Goal: Information Seeking & Learning: Learn about a topic

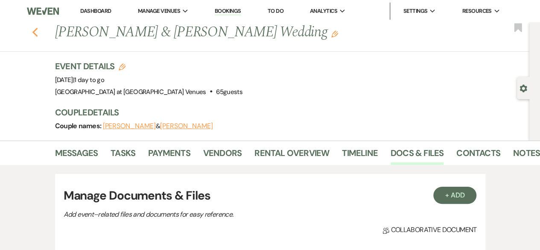
click at [38, 33] on icon "Previous" at bounding box center [35, 32] width 6 height 10
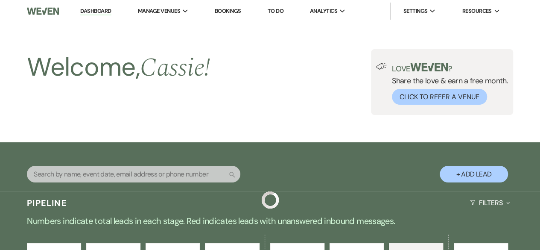
scroll to position [311, 0]
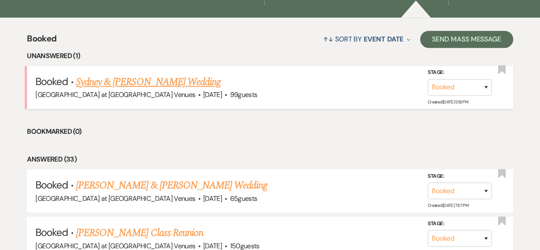
click at [157, 84] on link "Sydney & [PERSON_NAME] Wedding" at bounding box center [148, 81] width 145 height 15
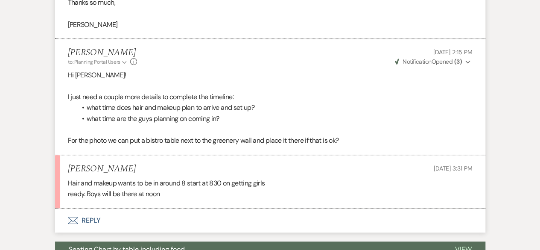
scroll to position [439, 0]
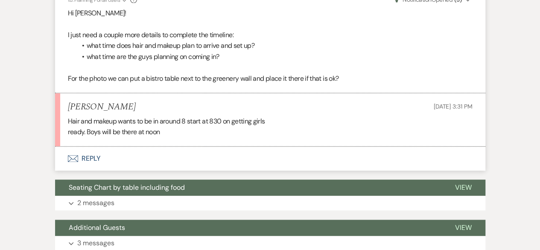
click at [91, 159] on button "Envelope Reply" at bounding box center [270, 158] width 430 height 24
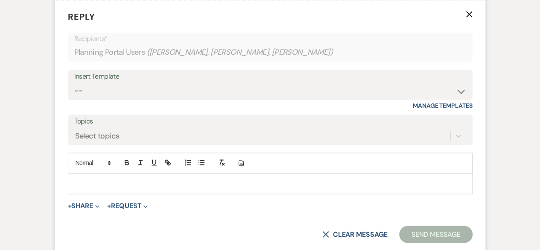
scroll to position [585, 0]
click at [90, 204] on button "+ Share Expand" at bounding box center [84, 205] width 32 height 7
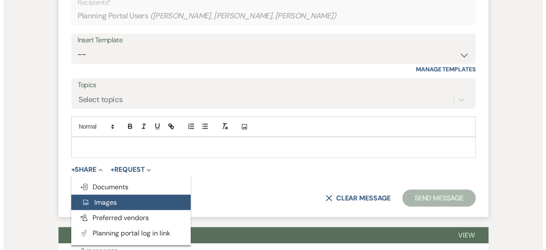
scroll to position [671, 0]
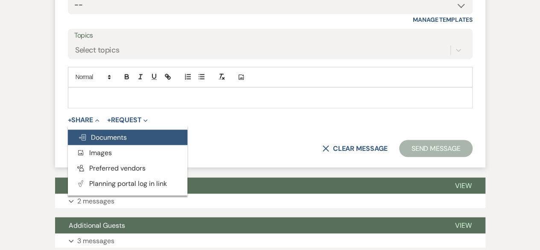
click at [120, 137] on span "Doc Upload Documents" at bounding box center [102, 136] width 49 height 9
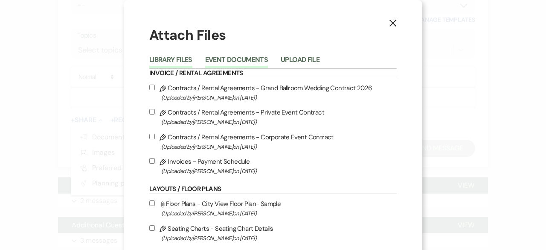
click at [239, 56] on button "Event Documents" at bounding box center [236, 62] width 63 height 12
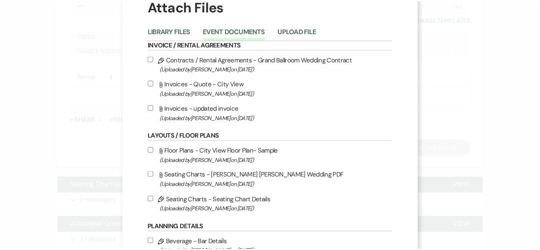
scroll to position [0, 0]
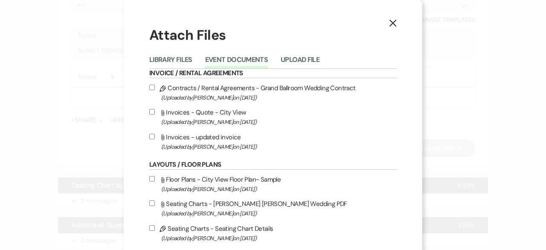
click at [289, 53] on div "Library Files Event Documents Upload File" at bounding box center [272, 60] width 247 height 18
click at [288, 60] on button "Upload File" at bounding box center [300, 62] width 39 height 12
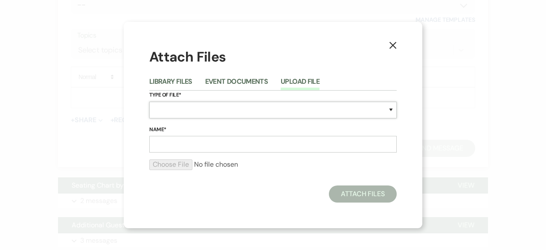
click at [212, 111] on select "Special Event Insurance Vendor Certificate of Insurance Contracts / Rental Agre…" at bounding box center [272, 110] width 247 height 17
select select "30"
click at [149, 102] on select "Special Event Insurance Vendor Certificate of Insurance Contracts / Rental Agre…" at bounding box center [272, 110] width 247 height 17
click at [179, 145] on input "Name*" at bounding box center [272, 144] width 247 height 17
type input "t"
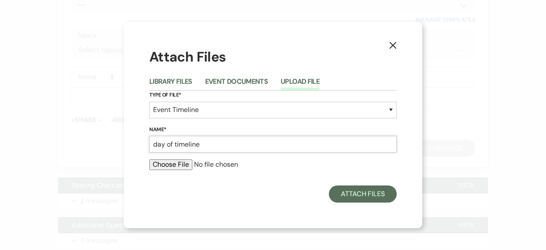
type input "day of timeline"
click at [177, 166] on input "file" at bounding box center [272, 164] width 247 height 10
type input "C:\fakepath\Sydney & [PERSON_NAME] Wedding Day Binder Template - white (1).pdf"
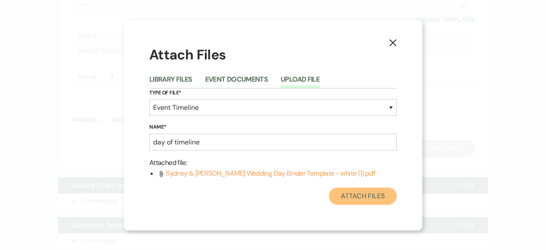
click at [377, 187] on button "Attach Files" at bounding box center [363, 195] width 68 height 17
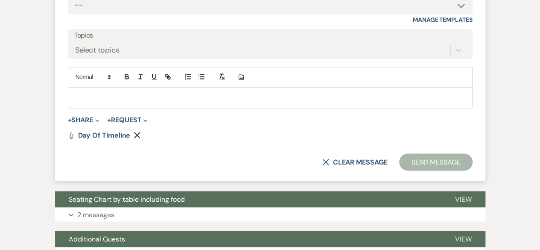
click at [104, 93] on p at bounding box center [270, 97] width 391 height 9
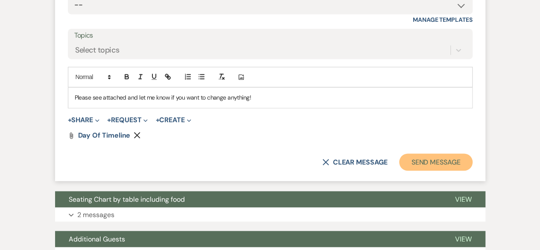
click at [442, 158] on button "Send Message" at bounding box center [435, 161] width 73 height 17
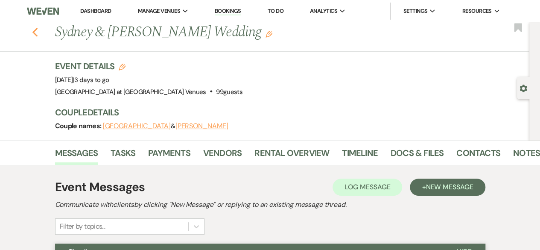
click at [36, 30] on icon "Previous" at bounding box center [35, 32] width 6 height 10
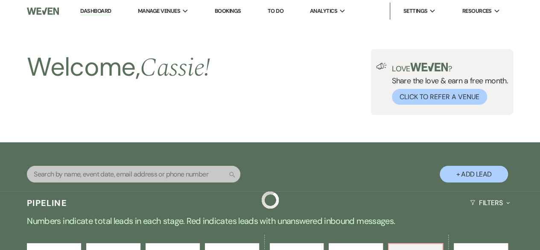
scroll to position [311, 0]
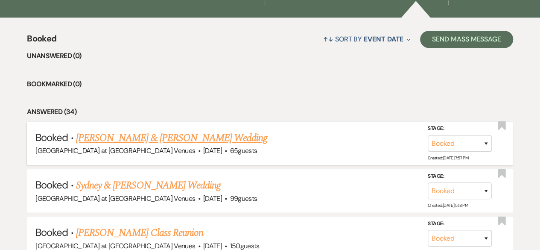
click at [154, 140] on link "[PERSON_NAME] & [PERSON_NAME] Wedding" at bounding box center [171, 137] width 191 height 15
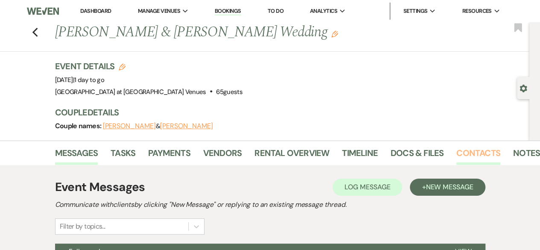
click at [478, 151] on link "Contacts" at bounding box center [478, 155] width 44 height 19
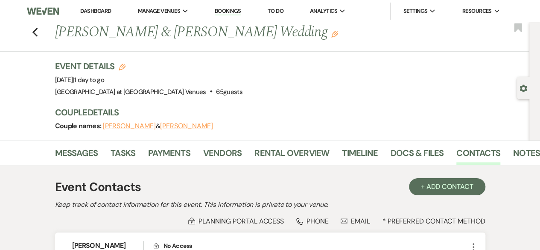
click at [43, 33] on div "Previous [PERSON_NAME] & [PERSON_NAME] Wedding Edit Bookmark" at bounding box center [262, 36] width 533 height 29
click at [38, 32] on icon "Previous" at bounding box center [35, 32] width 6 height 10
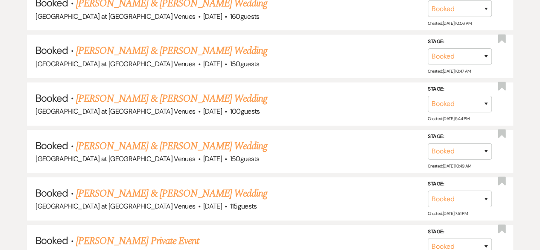
scroll to position [1579, 0]
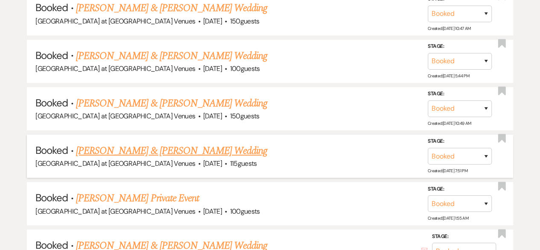
click at [151, 143] on link "[PERSON_NAME] & [PERSON_NAME] Wedding" at bounding box center [171, 150] width 191 height 15
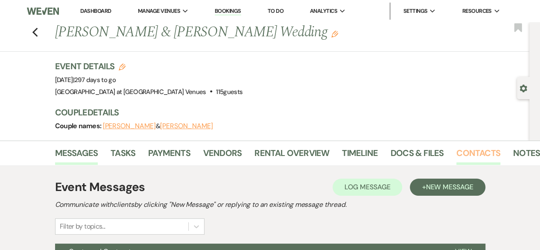
click at [478, 151] on link "Contacts" at bounding box center [478, 155] width 44 height 19
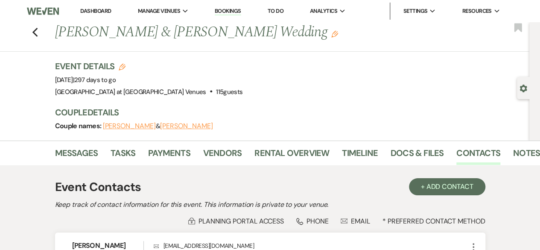
drag, startPoint x: 58, startPoint y: 32, endPoint x: 282, endPoint y: 39, distance: 224.1
click at [282, 39] on h1 "[PERSON_NAME] & [PERSON_NAME] Wedding Edit" at bounding box center [243, 32] width 376 height 20
click at [35, 32] on div "Previous [PERSON_NAME] & [PERSON_NAME] Wedding Edit Bookmark" at bounding box center [262, 36] width 533 height 29
click at [36, 32] on use "button" at bounding box center [35, 32] width 6 height 9
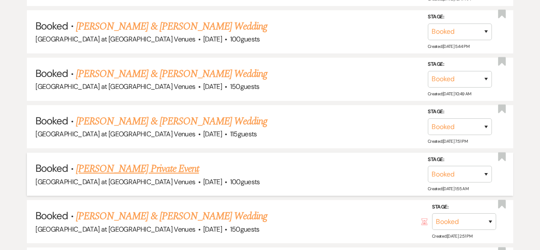
scroll to position [1621, 0]
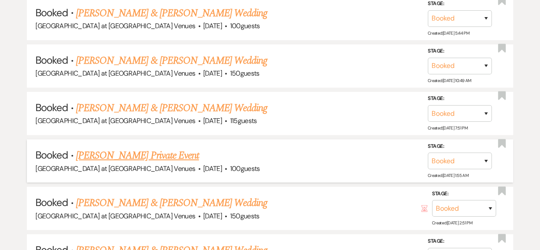
drag, startPoint x: 207, startPoint y: 149, endPoint x: 74, endPoint y: 152, distance: 132.3
click at [74, 152] on h5 "Booked · [PERSON_NAME] Private Event" at bounding box center [269, 155] width 469 height 15
copy link "[PERSON_NAME] Private Event"
drag, startPoint x: 270, startPoint y: 192, endPoint x: 75, endPoint y: 196, distance: 194.6
click at [75, 196] on h5 "Booked · [PERSON_NAME] & [PERSON_NAME] Wedding" at bounding box center [269, 202] width 469 height 15
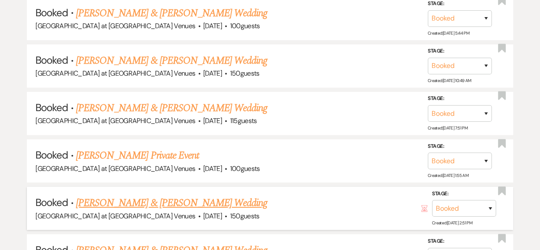
copy link "[PERSON_NAME] & [PERSON_NAME] Wedding"
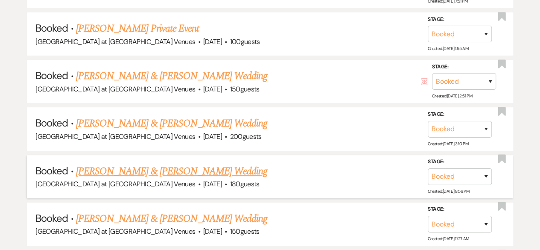
scroll to position [1750, 0]
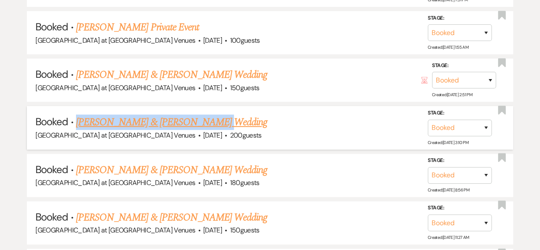
drag, startPoint x: 196, startPoint y: 112, endPoint x: 76, endPoint y: 108, distance: 119.6
click at [76, 114] on h5 "Booked · [PERSON_NAME] & [PERSON_NAME] Wedding" at bounding box center [269, 121] width 469 height 15
copy link "[PERSON_NAME] & [PERSON_NAME] Wedding"
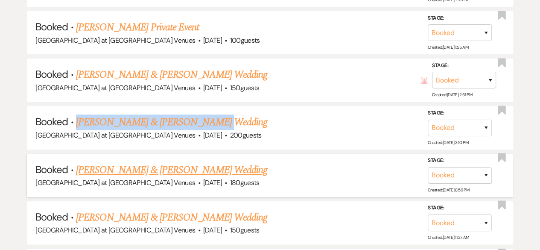
drag, startPoint x: 250, startPoint y: 161, endPoint x: 76, endPoint y: 159, distance: 173.3
click at [76, 162] on h5 "Booked · [PERSON_NAME] & [PERSON_NAME] Wedding" at bounding box center [269, 169] width 469 height 15
copy link "[PERSON_NAME] & [PERSON_NAME] Wedding"
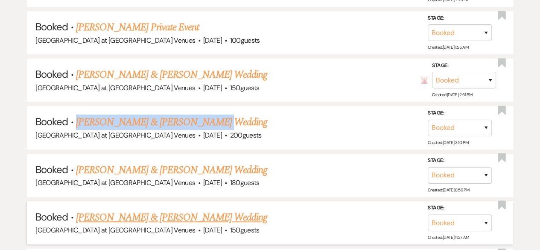
drag, startPoint x: 263, startPoint y: 210, endPoint x: 76, endPoint y: 207, distance: 186.9
click at [76, 210] on h5 "Booked · [PERSON_NAME] & [PERSON_NAME] Wedding" at bounding box center [269, 217] width 469 height 15
copy link "[PERSON_NAME] & [PERSON_NAME] Wedding"
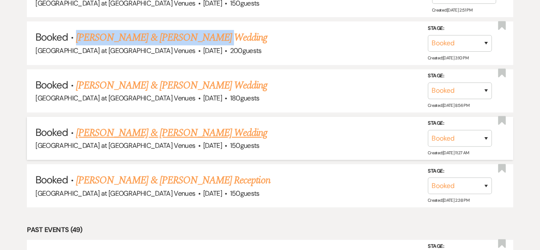
scroll to position [1835, 0]
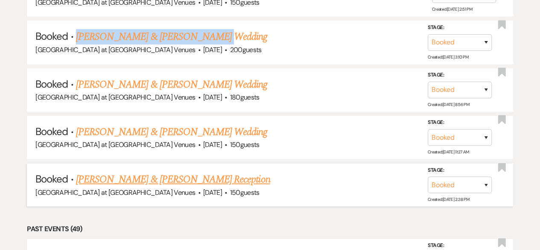
drag, startPoint x: 234, startPoint y: 169, endPoint x: 76, endPoint y: 175, distance: 157.5
click at [76, 175] on h5 "Booked · [PERSON_NAME] & [PERSON_NAME] Reception" at bounding box center [269, 179] width 469 height 15
copy link "[PERSON_NAME] & [PERSON_NAME] Reception"
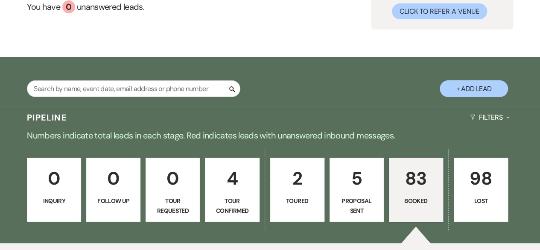
scroll to position [0, 0]
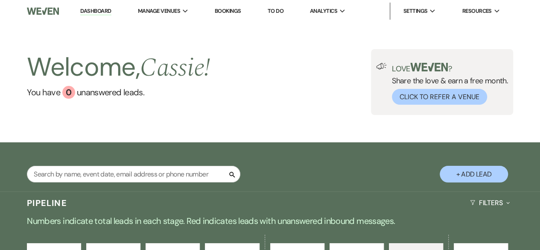
click at [239, 11] on link "Bookings" at bounding box center [228, 10] width 26 height 7
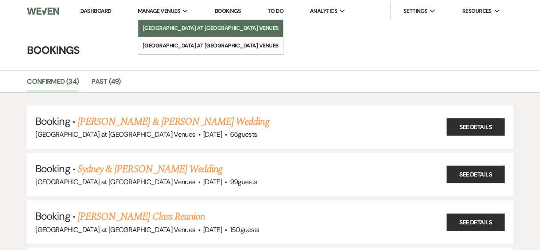
click at [170, 30] on li "[GEOGRAPHIC_DATA] at [GEOGRAPHIC_DATA] Venues" at bounding box center [211, 28] width 136 height 9
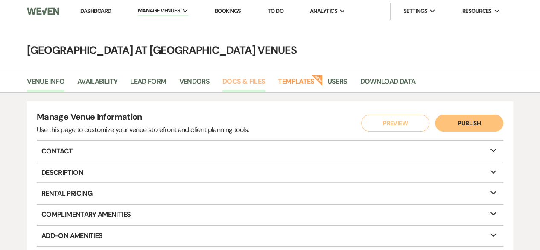
click at [236, 77] on link "Docs & Files" at bounding box center [243, 84] width 43 height 16
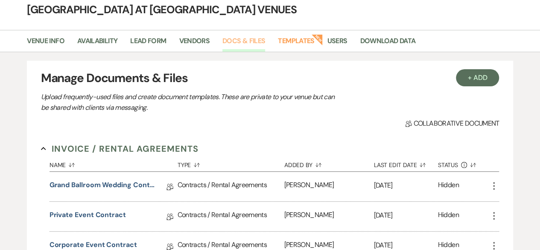
scroll to position [171, 0]
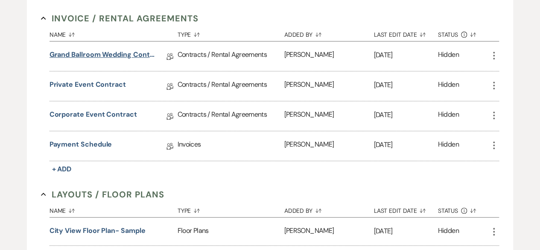
click at [72, 51] on link "Grand Ballroom Wedding Contract 2026" at bounding box center [102, 55] width 107 height 13
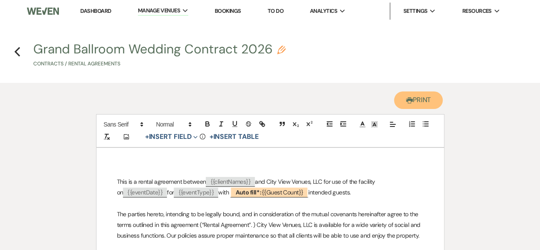
click at [431, 100] on button "Printer Print" at bounding box center [418, 99] width 49 height 17
click at [18, 49] on use "button" at bounding box center [18, 51] width 6 height 9
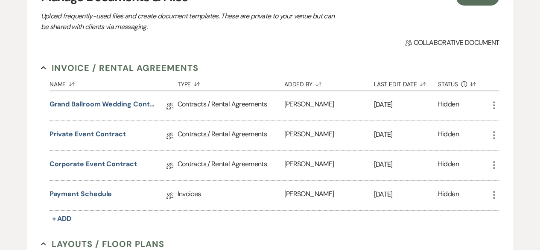
scroll to position [128, 0]
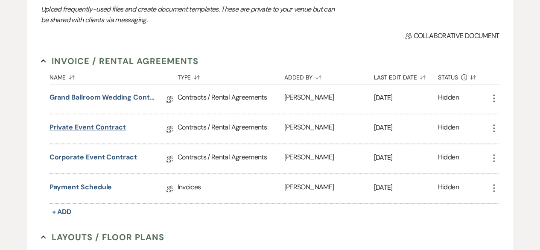
click at [76, 125] on link "Private Event Contract" at bounding box center [87, 128] width 76 height 13
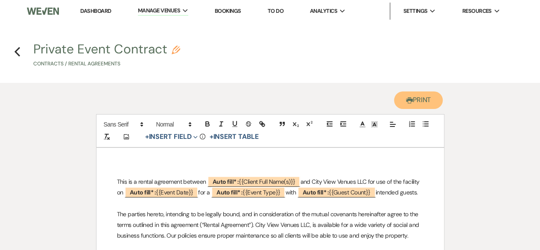
click at [426, 102] on button "Printer Print" at bounding box center [418, 99] width 49 height 17
click at [18, 51] on icon "Previous" at bounding box center [17, 52] width 6 height 10
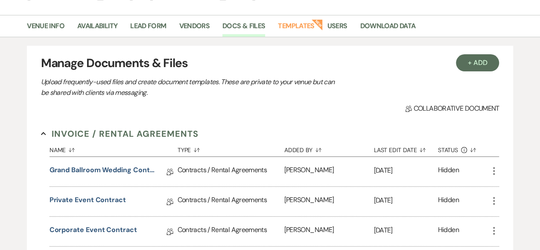
scroll to position [128, 0]
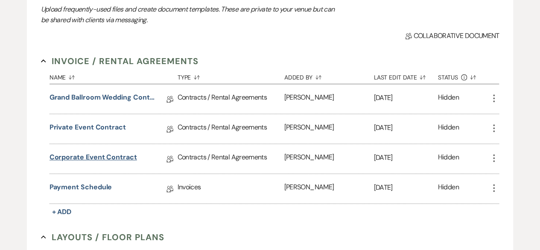
click at [122, 153] on link "Corporate Event Contract" at bounding box center [92, 158] width 87 height 13
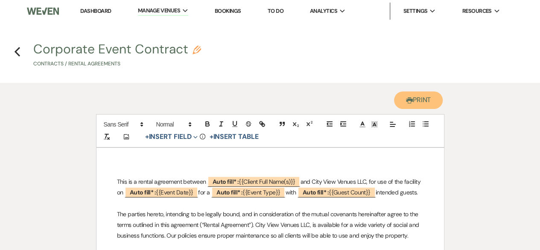
click at [410, 98] on button "Printer Print" at bounding box center [418, 99] width 49 height 17
click at [14, 51] on h4 "Previous Corporate Event Contract Pencil Contracts / Rental Agreements" at bounding box center [270, 56] width 540 height 27
click at [18, 54] on use "button" at bounding box center [18, 51] width 6 height 9
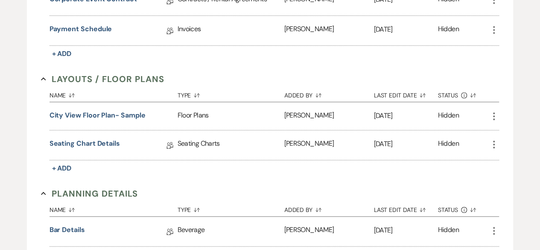
scroll to position [299, 0]
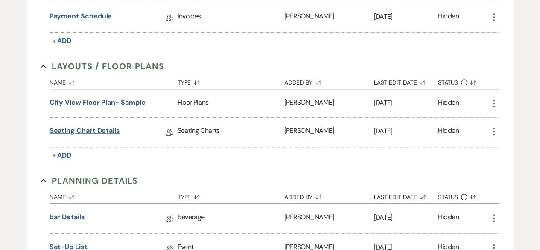
click at [99, 128] on link "Seating Chart Details" at bounding box center [84, 131] width 70 height 13
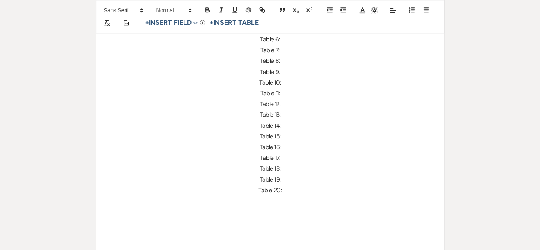
scroll to position [171, 0]
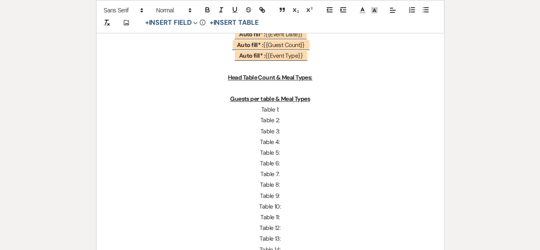
click at [323, 74] on p "Head Table Count & Meal Types:" at bounding box center [270, 77] width 306 height 11
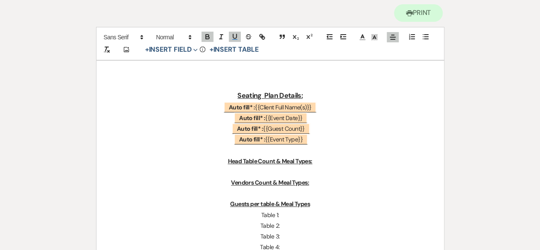
scroll to position [0, 0]
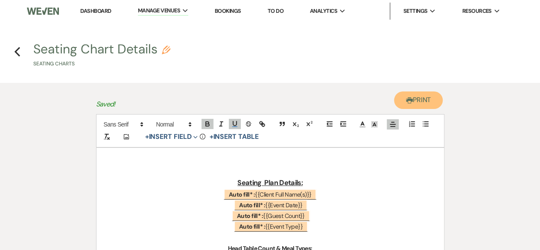
click at [419, 100] on button "Printer Print" at bounding box center [418, 99] width 49 height 17
click at [15, 49] on icon "Previous" at bounding box center [17, 52] width 6 height 10
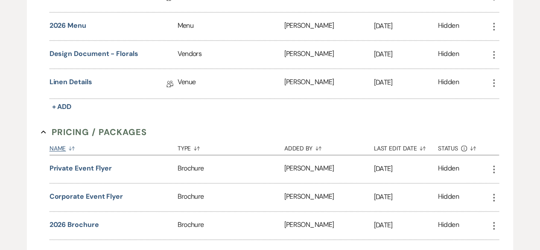
scroll to position [597, 0]
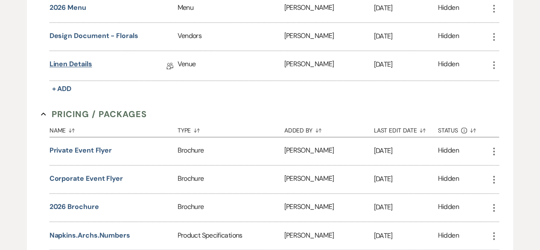
click at [76, 59] on link "Linen Details" at bounding box center [70, 65] width 43 height 13
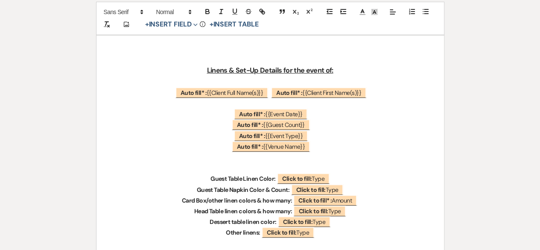
scroll to position [20, 0]
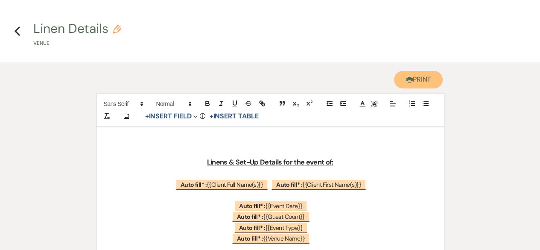
click at [399, 79] on button "Printer Print" at bounding box center [418, 79] width 49 height 17
click at [19, 30] on icon "Previous" at bounding box center [17, 31] width 6 height 10
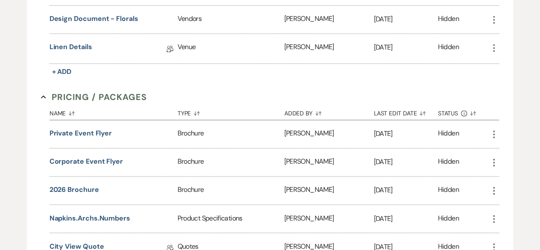
scroll to position [640, 0]
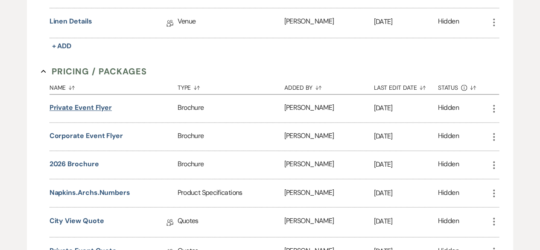
click at [76, 102] on button "Private Event Flyer" at bounding box center [80, 107] width 62 height 10
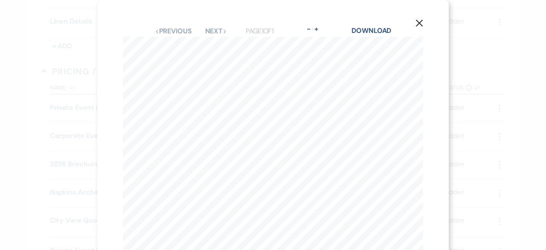
click at [418, 22] on use "button" at bounding box center [419, 23] width 7 height 7
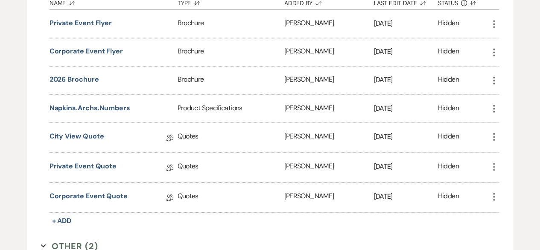
scroll to position [725, 0]
click at [88, 131] on link "City View Quote" at bounding box center [76, 136] width 55 height 13
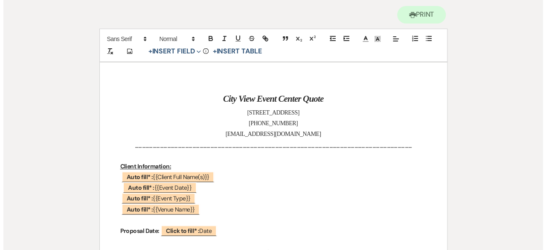
scroll to position [256, 0]
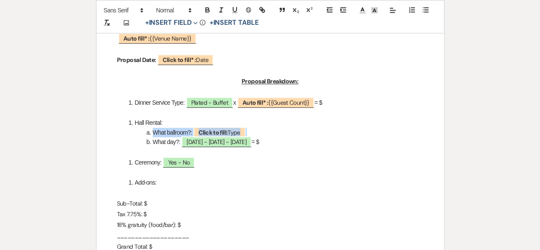
drag, startPoint x: 262, startPoint y: 130, endPoint x: 148, endPoint y: 128, distance: 114.0
click at [148, 128] on li "What ballroom?: ﻿ Click to fill: Type ﻿" at bounding box center [274, 132] width 297 height 9
click at [258, 128] on li "What ballroom?: ﻿ Click to fill: Type ﻿" at bounding box center [274, 132] width 297 height 9
click at [189, 131] on li "What ballroom?: ﻿ Click to fill: Type ﻿" at bounding box center [274, 132] width 297 height 9
click at [187, 133] on li "What ballroom?: ﻿ Click to fill: Type ﻿" at bounding box center [274, 132] width 297 height 9
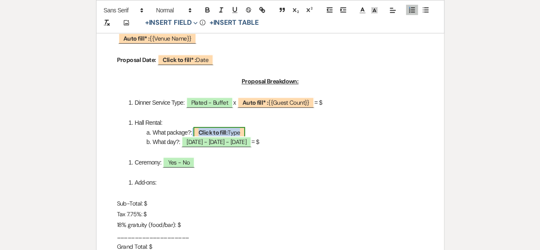
click at [220, 130] on b "Click to fill:" at bounding box center [212, 132] width 29 height 8
select select "Type"
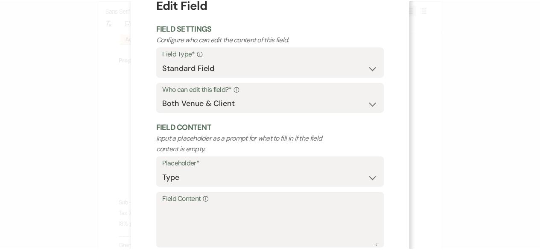
scroll to position [81, 0]
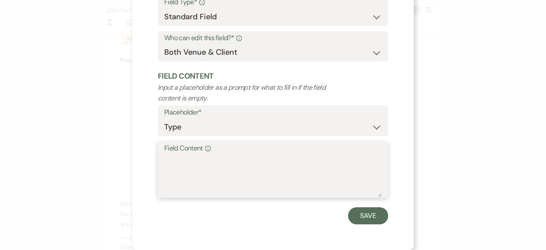
click at [178, 173] on textarea "Field Content Info" at bounding box center [273, 175] width 218 height 43
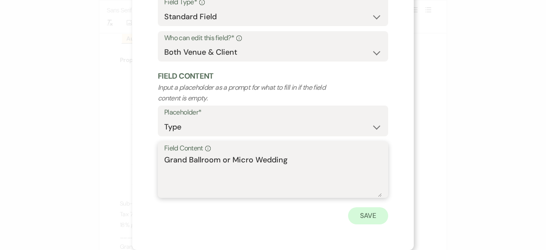
type textarea "Grand Ballroom or Micro Wedding"
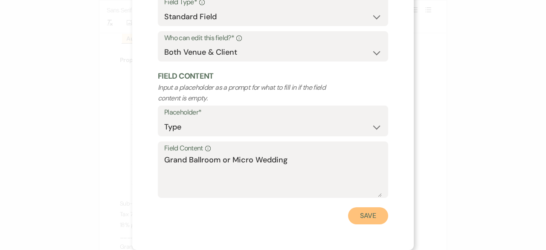
click at [363, 217] on button "Save" at bounding box center [368, 215] width 40 height 17
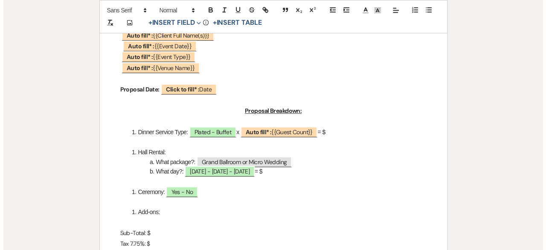
scroll to position [299, 0]
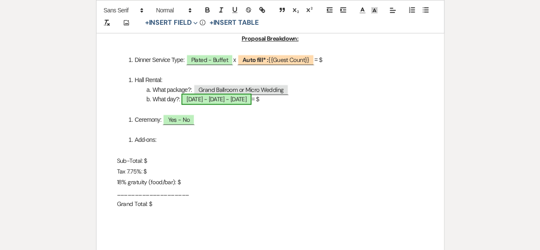
click at [188, 100] on span "[DATE] - [DATE] - [DATE]" at bounding box center [216, 98] width 70 height 11
select select "owner"
select select "Type"
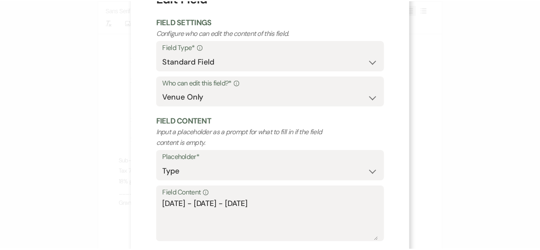
scroll to position [81, 0]
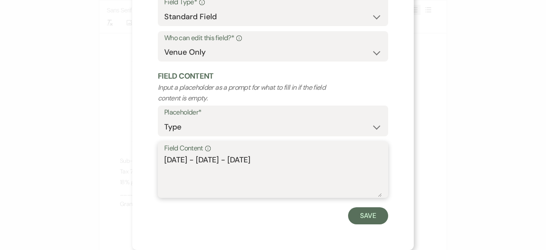
click at [164, 160] on textarea "[DATE] - [DATE] - [DATE]" at bounding box center [273, 175] width 218 height 43
drag, startPoint x: 265, startPoint y: 162, endPoint x: 143, endPoint y: 157, distance: 121.3
click at [143, 157] on div "X Edit Field Field Settings Configure who can edit the content of this field. F…" at bounding box center [273, 84] width 282 height 331
type textarea "M"
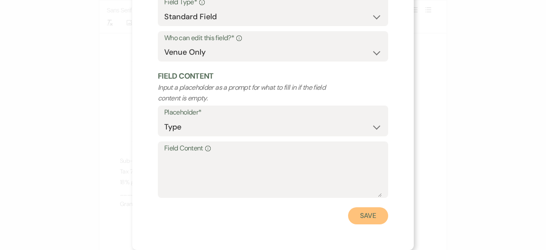
click at [375, 212] on button "Save" at bounding box center [368, 215] width 40 height 17
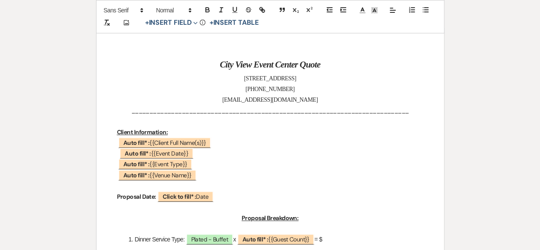
scroll to position [7, 0]
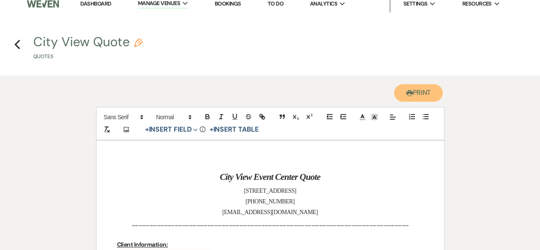
click at [421, 87] on button "Printer Print" at bounding box center [418, 92] width 49 height 17
click at [18, 44] on icon "Previous" at bounding box center [17, 44] width 6 height 10
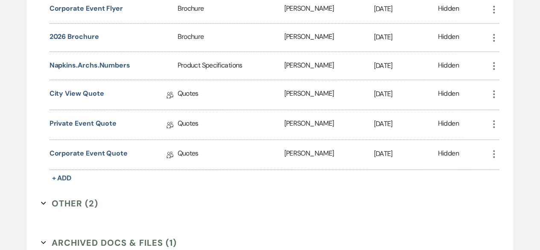
scroll to position [768, 0]
click at [92, 117] on link "Private Event Quote" at bounding box center [82, 123] width 67 height 13
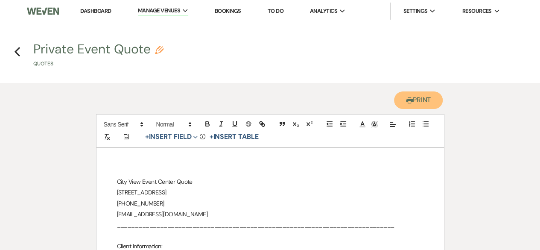
click at [413, 102] on button "Printer Print" at bounding box center [418, 99] width 49 height 17
click at [16, 49] on icon "Previous" at bounding box center [17, 52] width 6 height 10
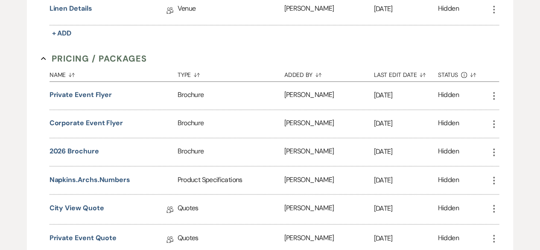
scroll to position [725, 0]
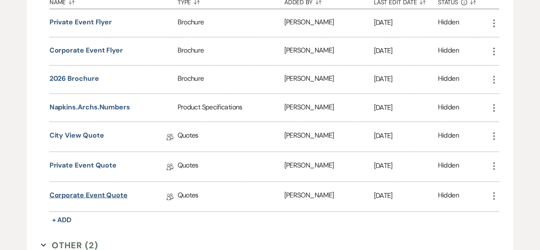
click at [108, 189] on link "Corporate Event Quote" at bounding box center [88, 195] width 78 height 13
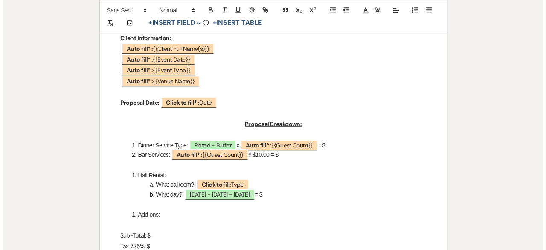
scroll to position [299, 0]
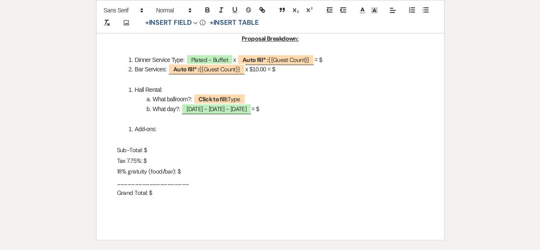
click at [265, 99] on li "What ballroom?: ﻿ Click to fill: Type ﻿" at bounding box center [274, 98] width 297 height 9
drag, startPoint x: 251, startPoint y: 98, endPoint x: 146, endPoint y: 93, distance: 104.6
click at [146, 93] on ol "Hall Rental: What ballroom?: ﻿ Click to fill: Type ﻿ What day?: ﻿ [DATE] - [DAT…" at bounding box center [270, 99] width 306 height 29
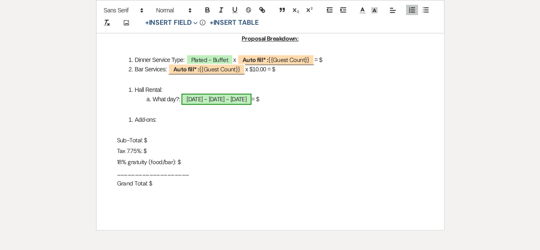
click at [230, 102] on span "[DATE] - [DATE] - [DATE]" at bounding box center [216, 98] width 70 height 11
select select "owner"
select select "Type"
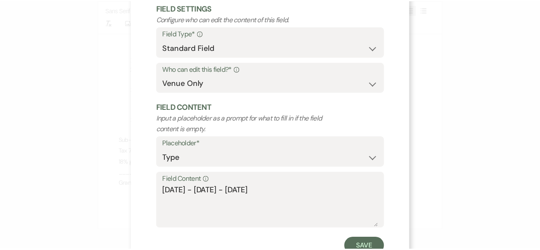
scroll to position [81, 0]
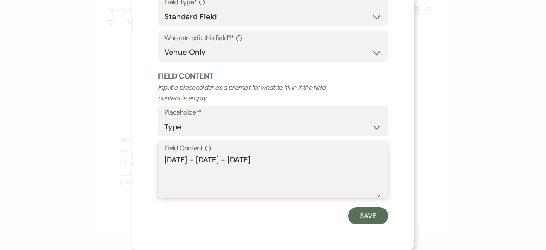
drag, startPoint x: 277, startPoint y: 168, endPoint x: 116, endPoint y: 170, distance: 160.5
click at [117, 170] on div "X Edit Field Field Settings Configure who can edit the content of this field. F…" at bounding box center [273, 125] width 546 height 250
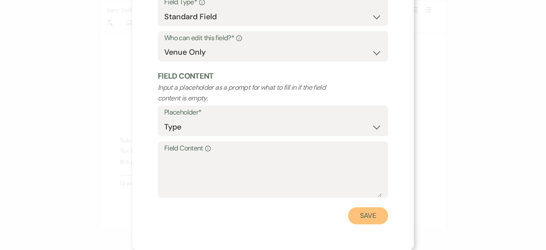
click at [372, 221] on button "Save" at bounding box center [368, 215] width 40 height 17
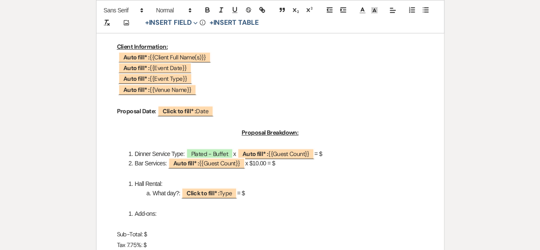
scroll to position [85, 0]
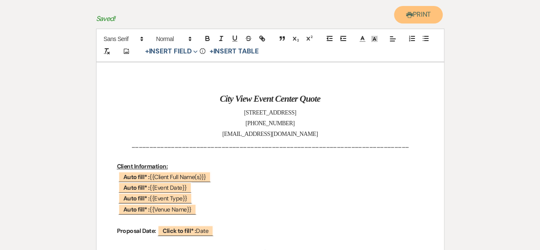
click at [415, 12] on button "Printer Print" at bounding box center [418, 14] width 49 height 17
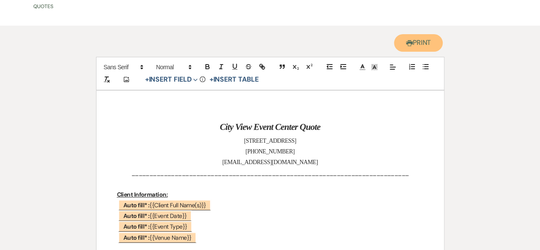
scroll to position [0, 0]
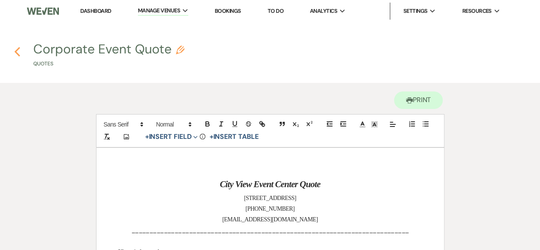
click at [17, 50] on use "button" at bounding box center [18, 51] width 6 height 9
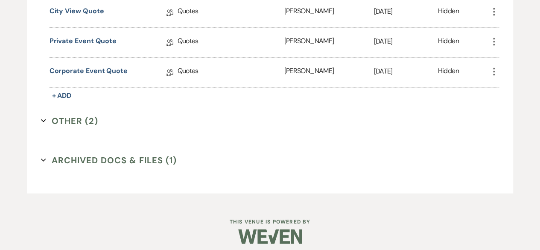
scroll to position [850, 0]
click at [72, 117] on button "Other (2) Expand" at bounding box center [69, 120] width 57 height 13
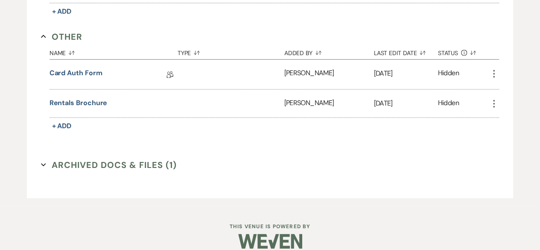
scroll to position [937, 0]
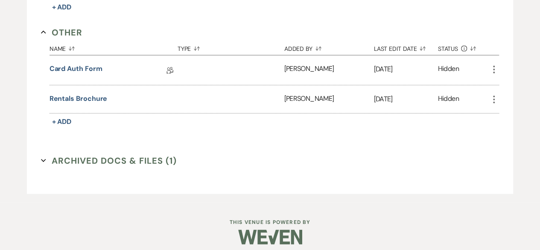
click at [86, 154] on button "Archived Docs & Files (1) Expand" at bounding box center [109, 160] width 136 height 13
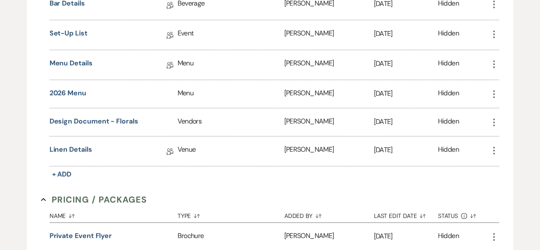
scroll to position [511, 0]
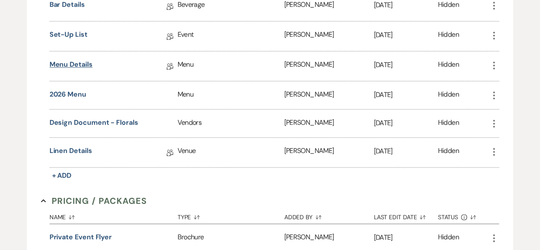
click at [84, 64] on link "Menu Details" at bounding box center [70, 65] width 43 height 13
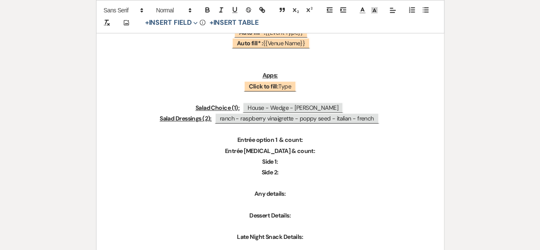
scroll to position [299, 0]
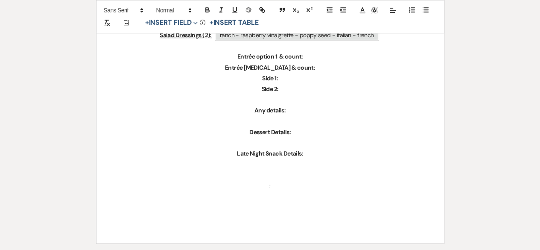
click at [312, 152] on p "Late Night Snack Details:" at bounding box center [270, 153] width 306 height 11
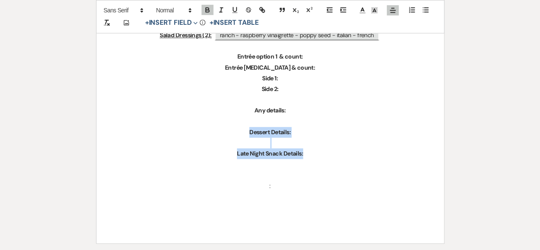
drag, startPoint x: 313, startPoint y: 154, endPoint x: 234, endPoint y: 134, distance: 82.0
click at [234, 134] on div "Menu Details for the event of: ﻿ Auto fill* : {{Client Full Name(s)}} ﻿ ﻿ Auto …" at bounding box center [269, 46] width 347 height 394
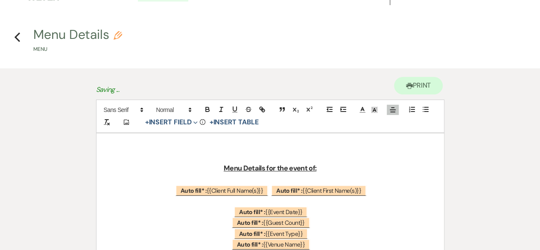
scroll to position [0, 0]
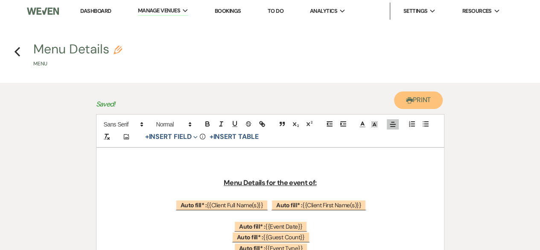
click at [425, 96] on button "Printer Print" at bounding box center [418, 99] width 49 height 17
click at [17, 49] on icon "Previous" at bounding box center [17, 52] width 6 height 10
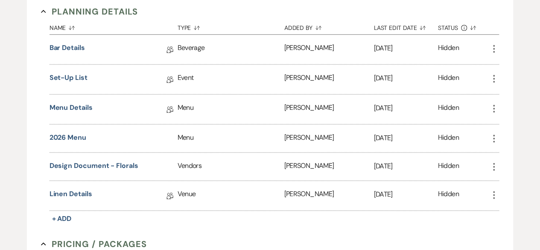
scroll to position [469, 0]
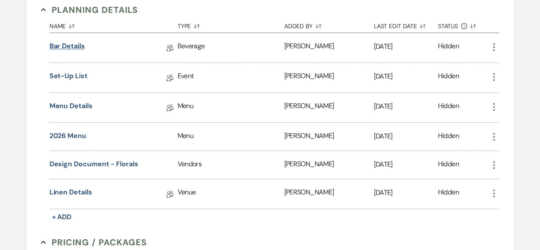
click at [76, 41] on link "Bar Details" at bounding box center [66, 47] width 35 height 13
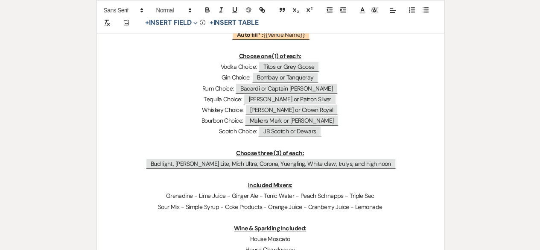
scroll to position [43, 0]
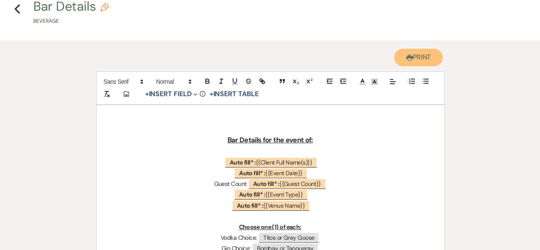
click at [415, 53] on button "Printer Print" at bounding box center [418, 57] width 49 height 17
click at [17, 11] on use "button" at bounding box center [18, 8] width 6 height 9
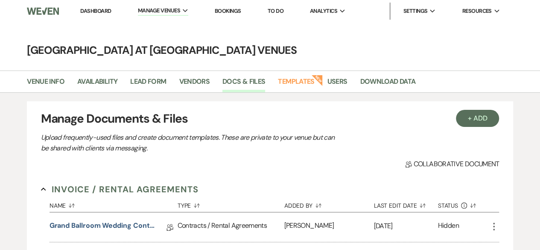
click at [96, 12] on link "Dashboard" at bounding box center [95, 10] width 31 height 7
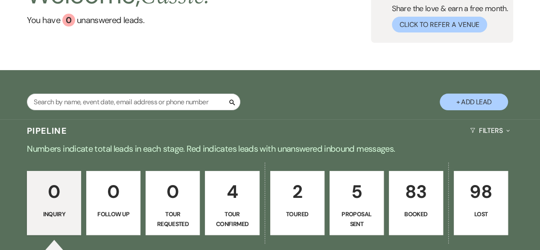
scroll to position [128, 0]
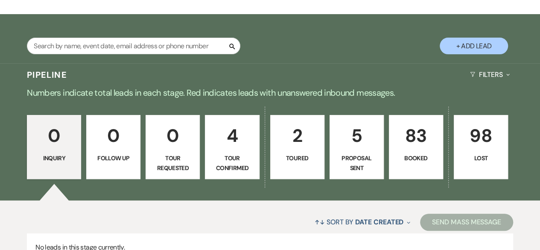
click at [422, 147] on p "83" at bounding box center [415, 135] width 43 height 29
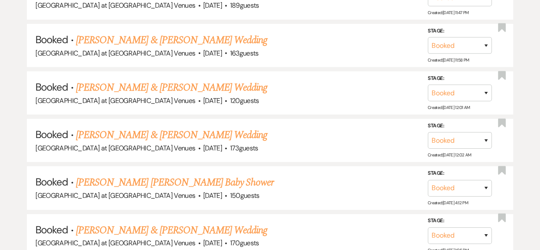
scroll to position [3080, 0]
